Goal: Task Accomplishment & Management: Manage account settings

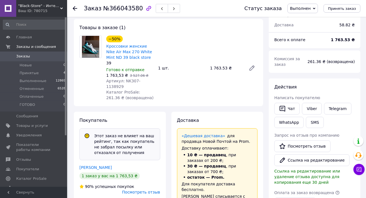
scroll to position [45, 0]
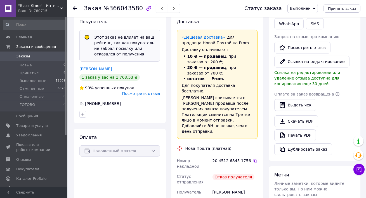
scroll to position [0, 0]
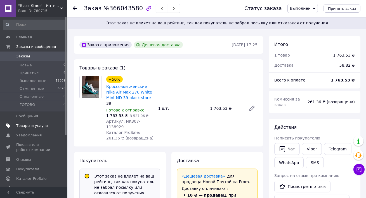
click at [41, 127] on span "Товары и услуги" at bounding box center [32, 125] width 32 height 5
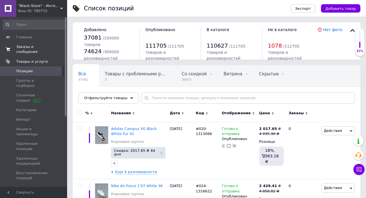
click at [27, 49] on span "Заказы и сообщения" at bounding box center [33, 49] width 35 height 10
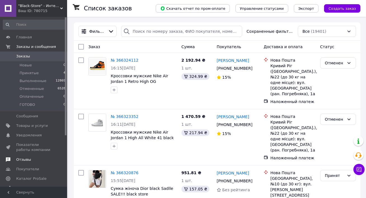
click at [26, 157] on span "Отзывы" at bounding box center [23, 159] width 15 height 5
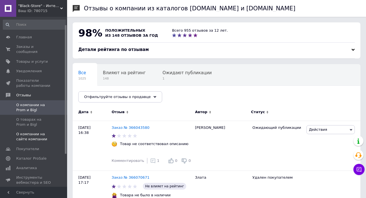
scroll to position [31, 0]
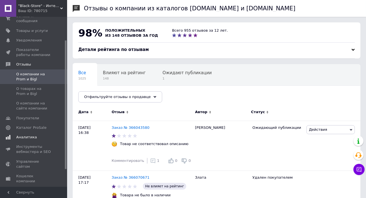
click at [27, 137] on span "Аналитика" at bounding box center [26, 136] width 21 height 5
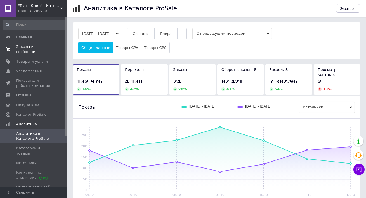
click at [29, 47] on span "Заказы и сообщения" at bounding box center [33, 49] width 35 height 10
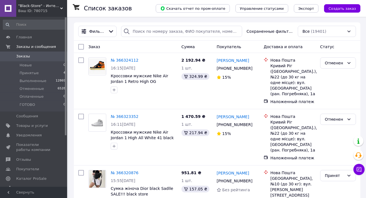
click at [42, 8] on div "Ваш ID: 780715" at bounding box center [42, 10] width 49 height 5
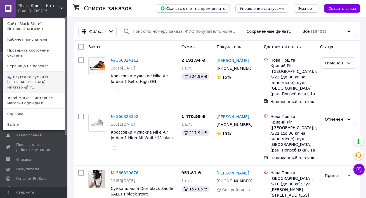
click at [31, 72] on link "👟 Взуття та сумки із Польщі, миттєво 🚀 т..." at bounding box center [33, 82] width 61 height 21
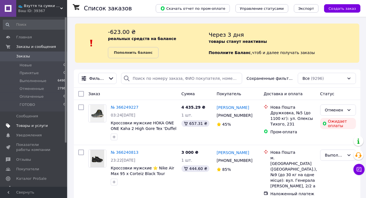
click at [30, 125] on span "Товары и услуги" at bounding box center [32, 125] width 32 height 5
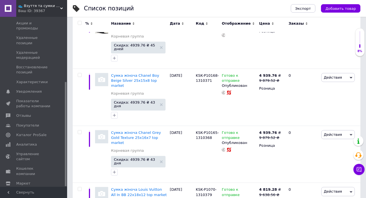
scroll to position [5321, 0]
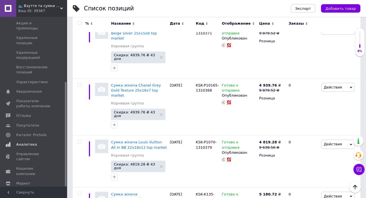
click at [31, 142] on span "Аналитика" at bounding box center [26, 144] width 21 height 5
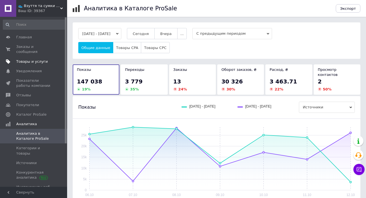
click at [33, 61] on span "Товары и услуги" at bounding box center [32, 61] width 32 height 5
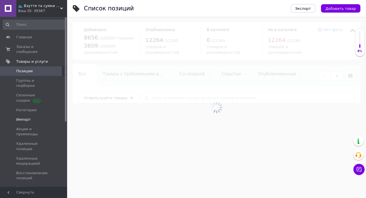
click at [25, 117] on span "Импорт" at bounding box center [23, 119] width 15 height 5
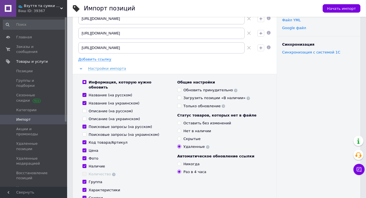
scroll to position [46, 0]
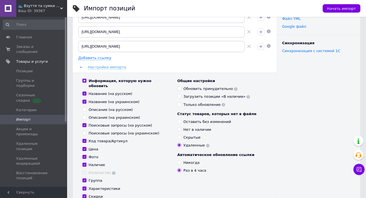
click at [85, 131] on input "Поисковые запросы (на украинском)" at bounding box center [84, 133] width 4 height 4
checkbox input "true"
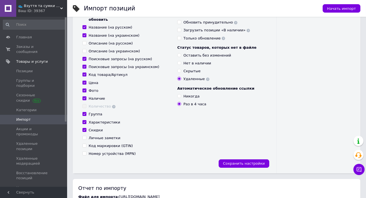
scroll to position [116, 0]
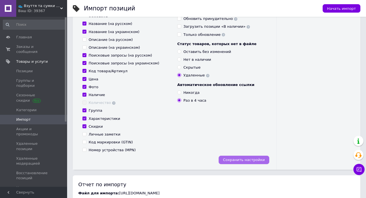
click at [248, 157] on span "Сохранить настройки" at bounding box center [244, 159] width 42 height 4
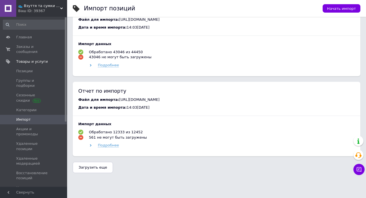
scroll to position [374, 0]
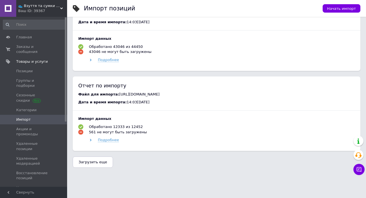
click at [92, 162] on button "Загрузить еще" at bounding box center [93, 161] width 40 height 11
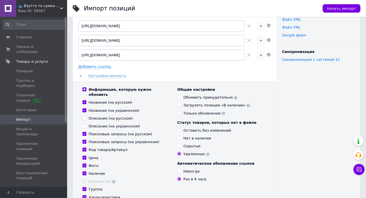
scroll to position [0, 0]
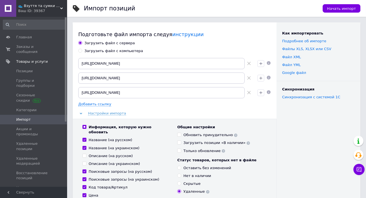
click at [41, 8] on span "👟 Взуття та сумки із [GEOGRAPHIC_DATA], миттєво 🚀 та без предоплат" at bounding box center [39, 5] width 42 height 5
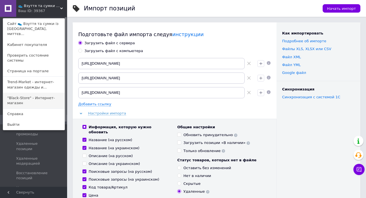
click at [29, 92] on link ""Black-Store" - Интернет-магазин" at bounding box center [33, 100] width 61 height 16
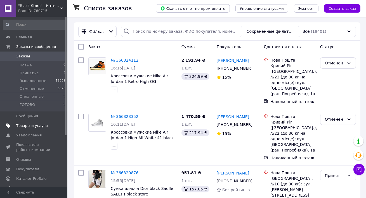
click at [27, 126] on span "Товары и услуги" at bounding box center [32, 125] width 32 height 5
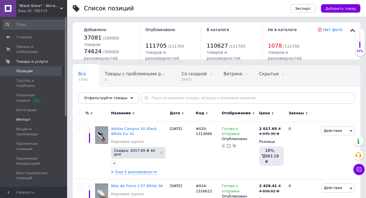
click at [29, 117] on span "Импорт" at bounding box center [23, 119] width 15 height 5
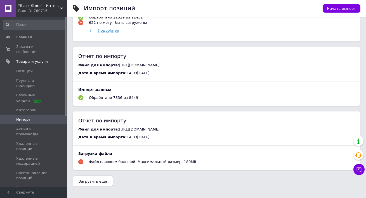
scroll to position [347, 0]
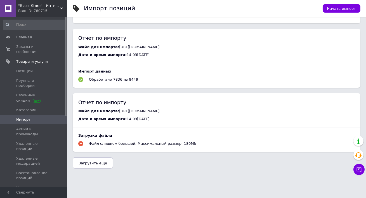
click at [89, 161] on span "Загрузить еще" at bounding box center [93, 163] width 29 height 4
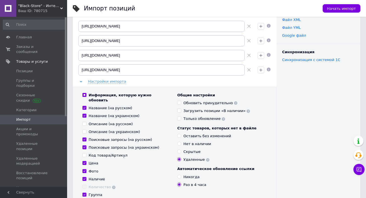
scroll to position [0, 0]
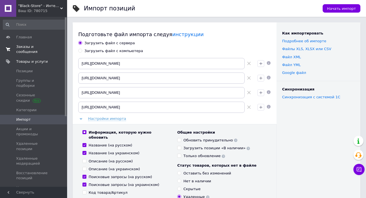
click at [29, 50] on span "Заказы и сообщения" at bounding box center [33, 49] width 35 height 10
